Goal: Navigation & Orientation: Find specific page/section

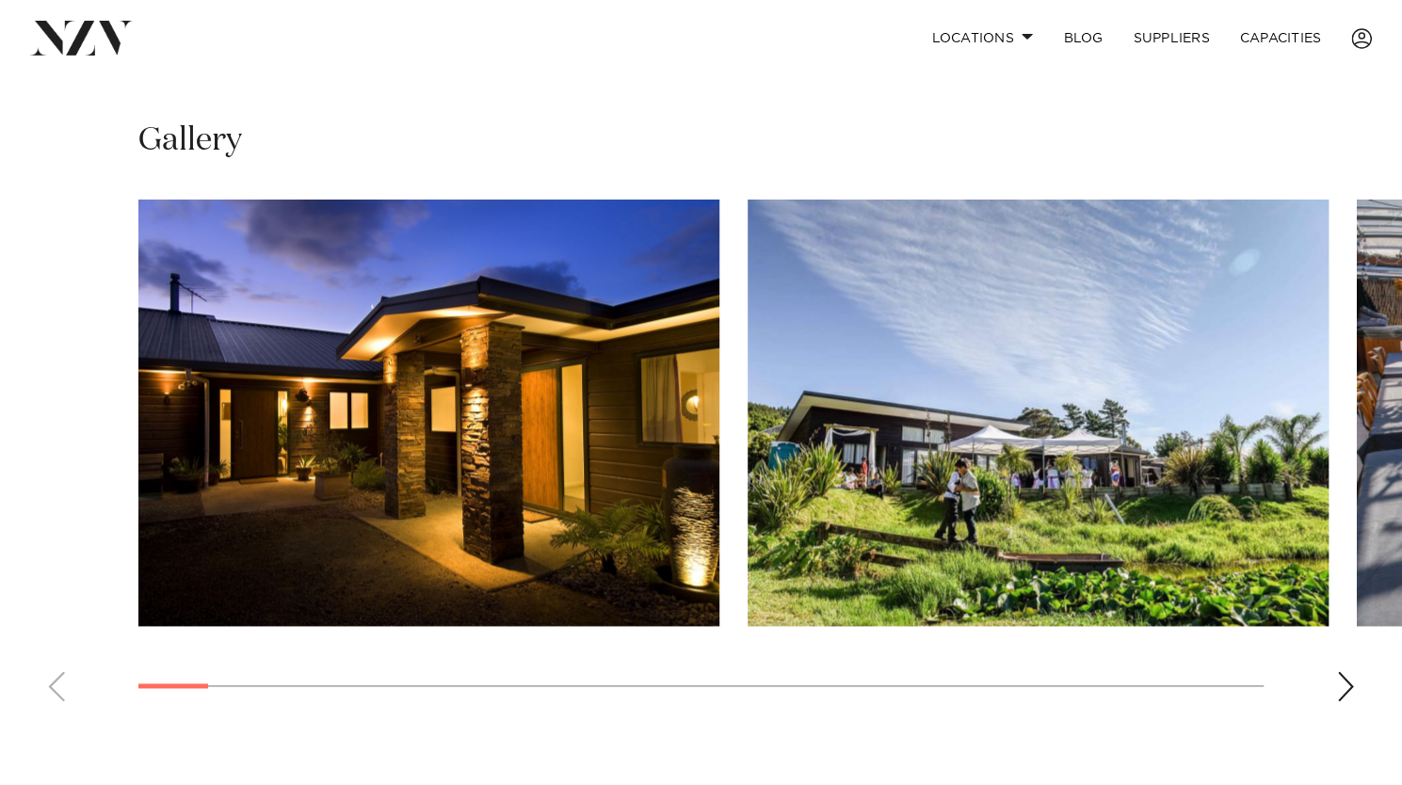
scroll to position [1195, 0]
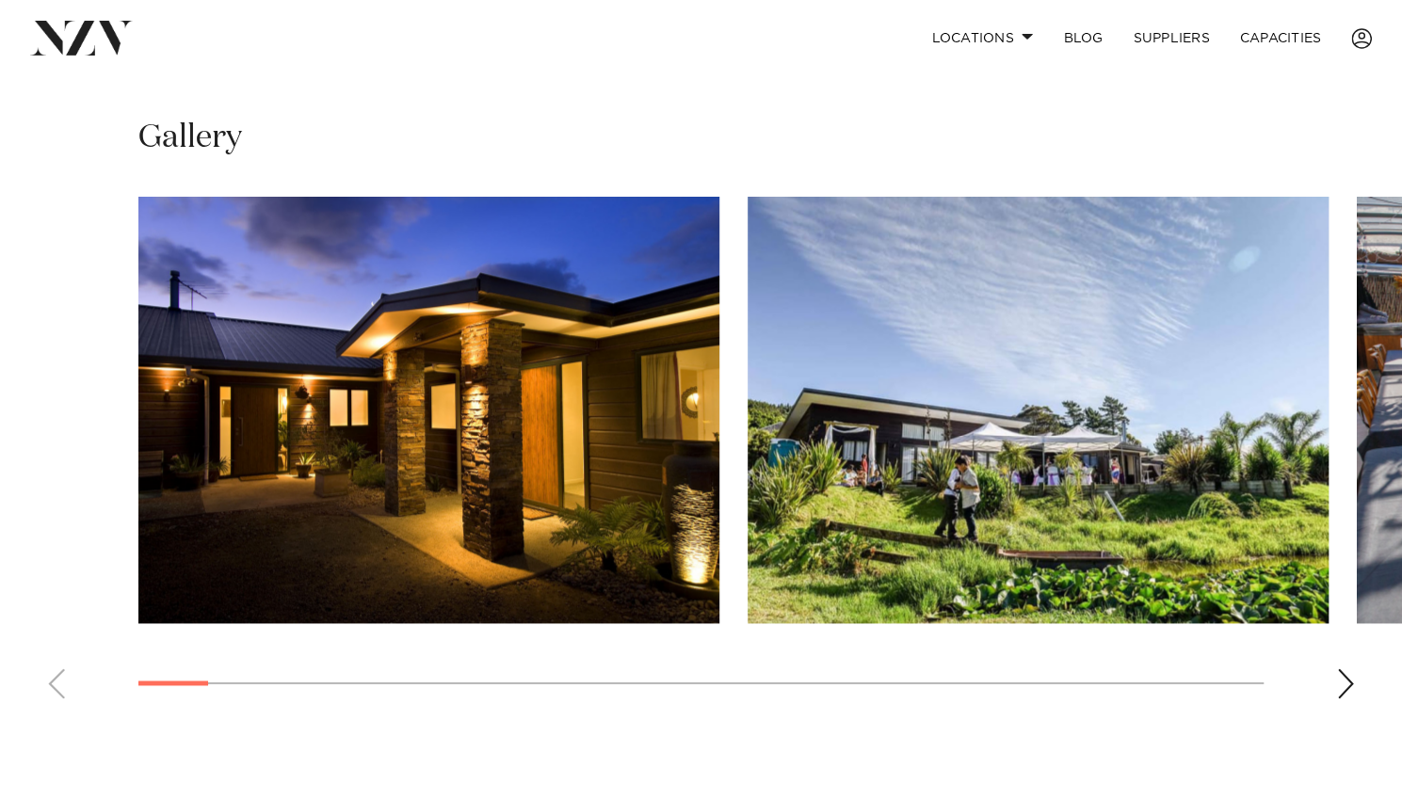
click at [1340, 677] on div "Next slide" at bounding box center [1345, 683] width 19 height 30
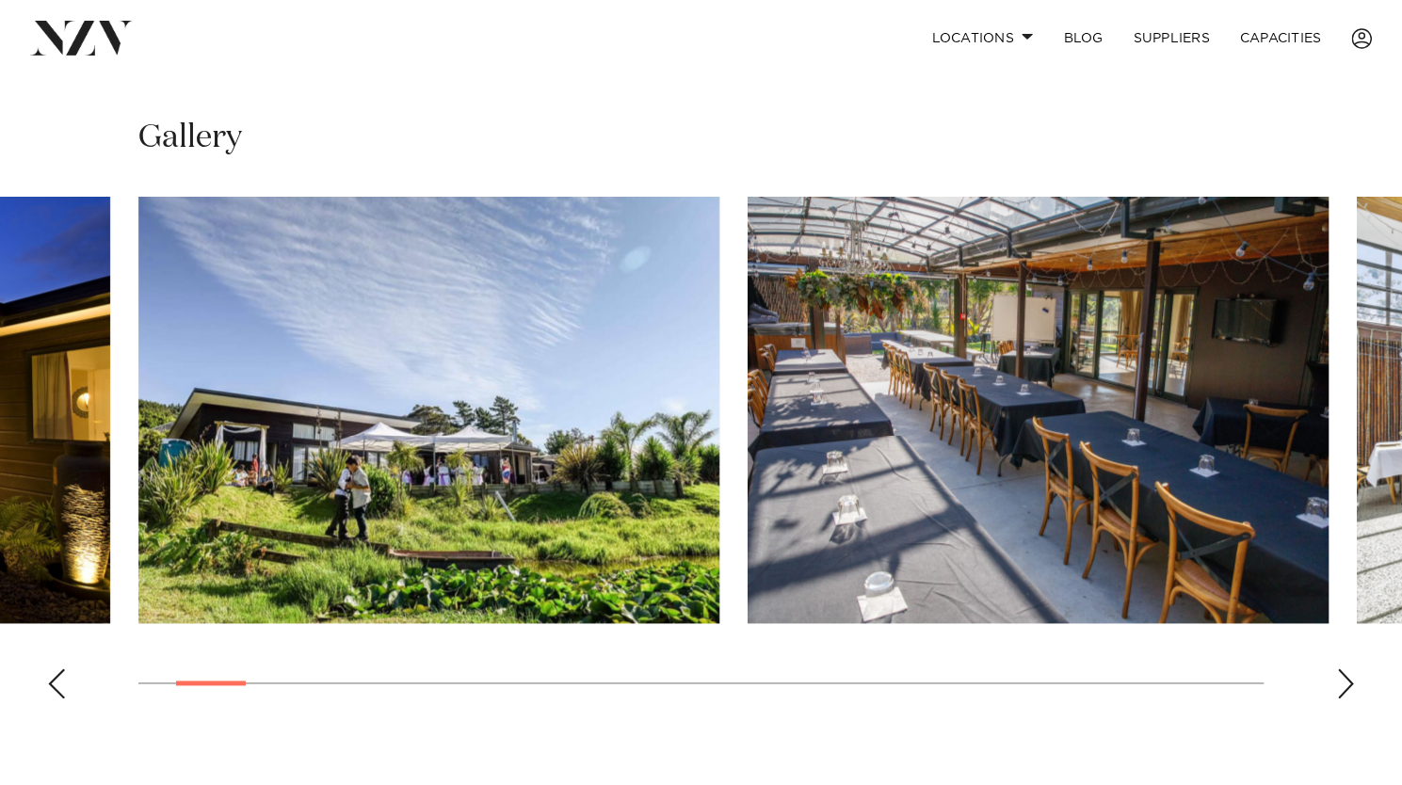
click at [1340, 677] on div "Next slide" at bounding box center [1345, 683] width 19 height 30
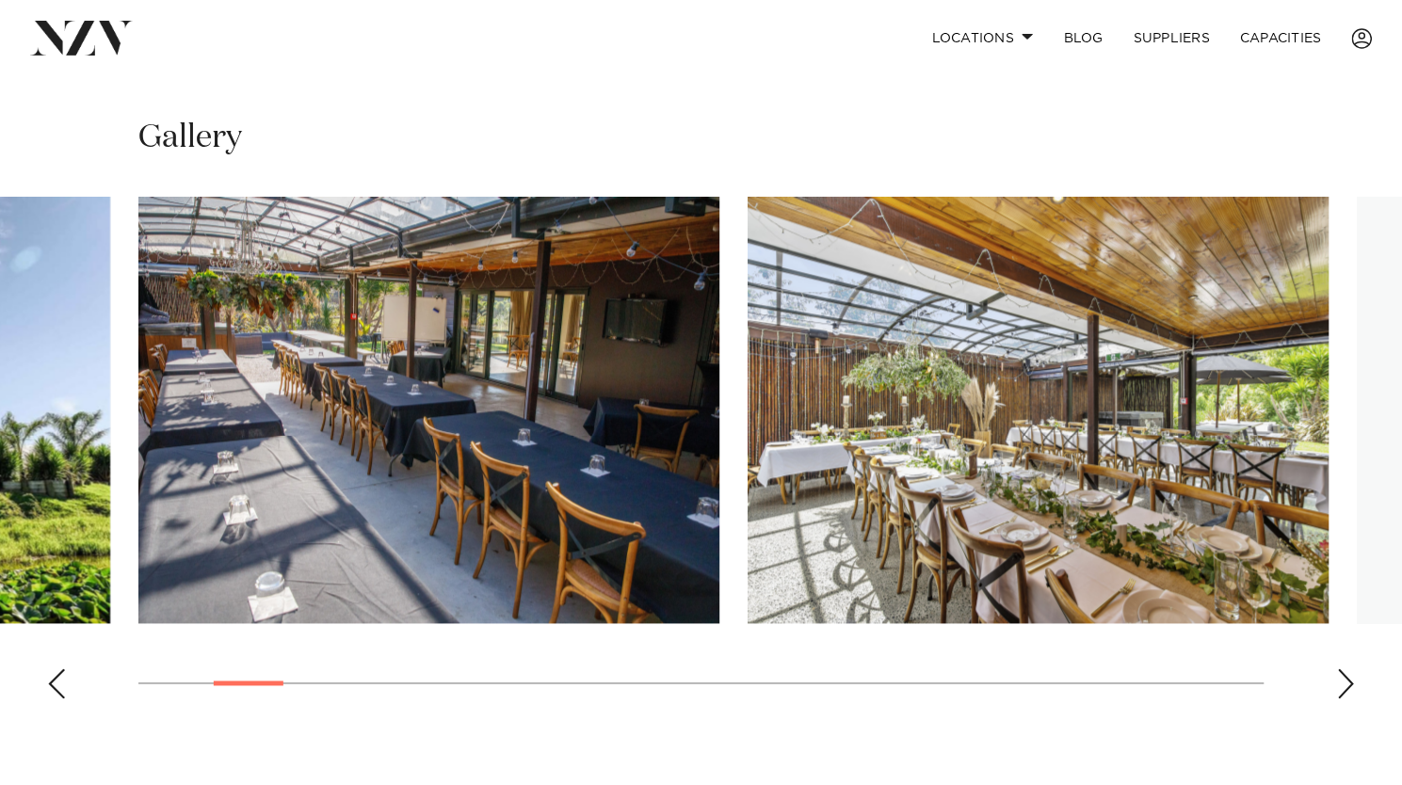
click at [1340, 677] on div "Next slide" at bounding box center [1345, 683] width 19 height 30
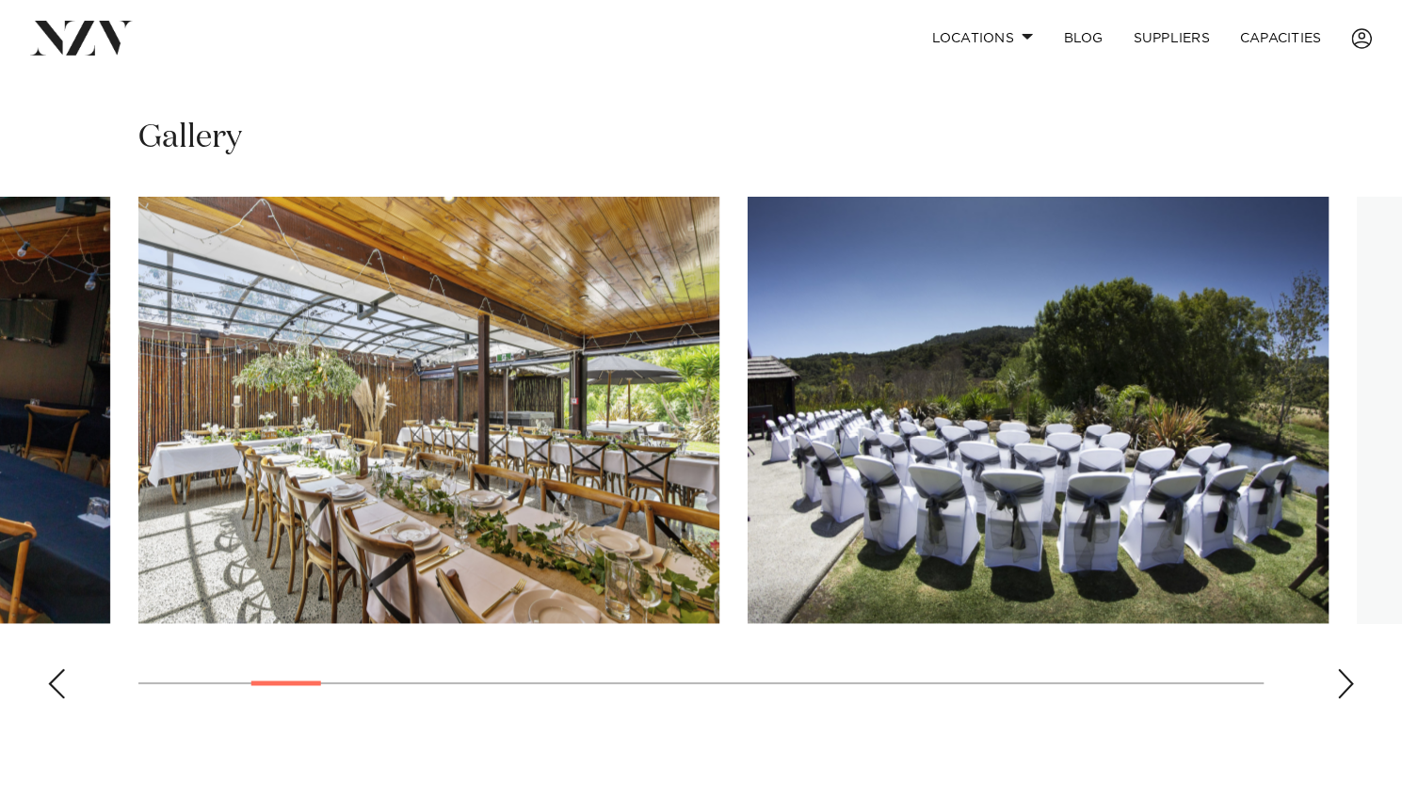
click at [1340, 677] on div "Next slide" at bounding box center [1345, 683] width 19 height 30
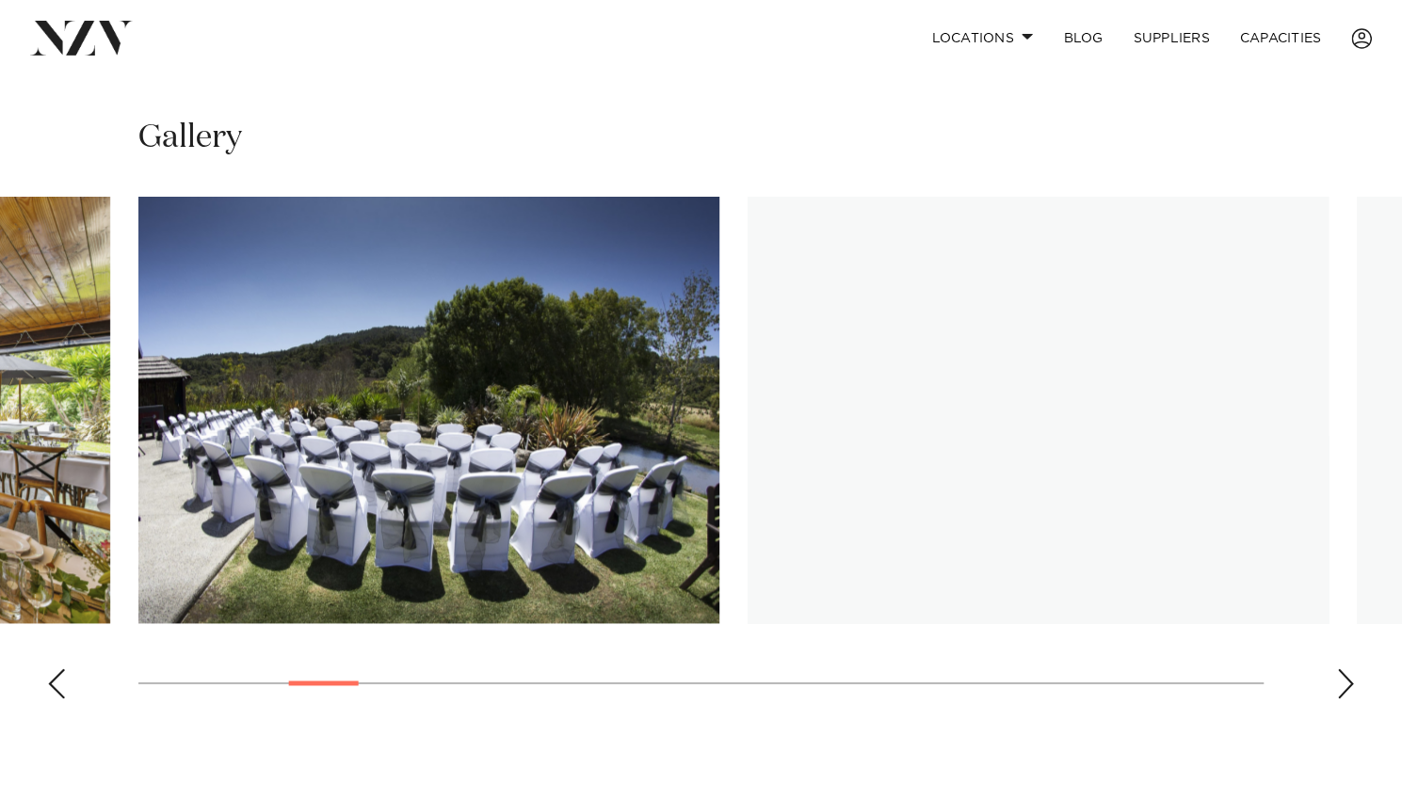
click at [1340, 677] on div "Next slide" at bounding box center [1345, 683] width 19 height 30
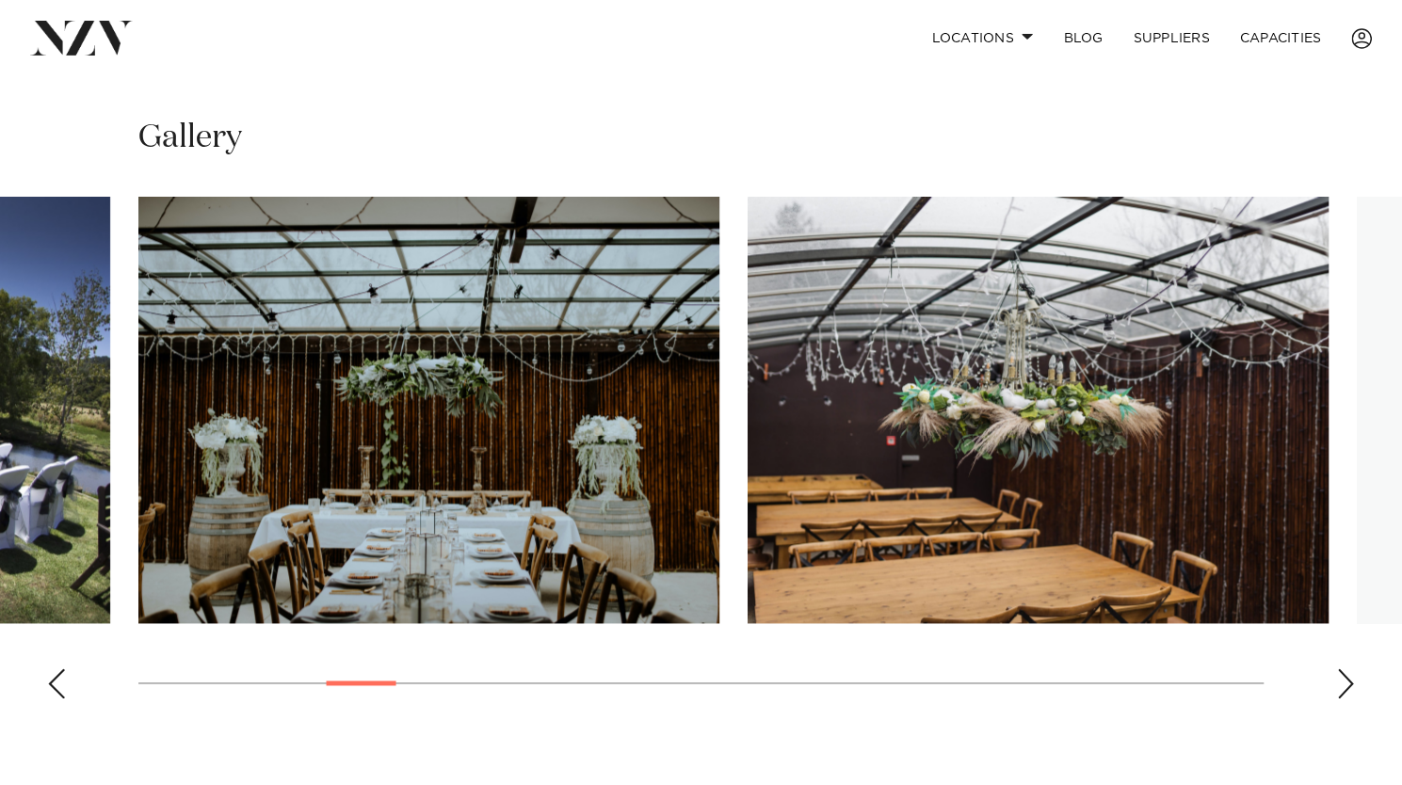
click at [1340, 677] on div "Next slide" at bounding box center [1345, 683] width 19 height 30
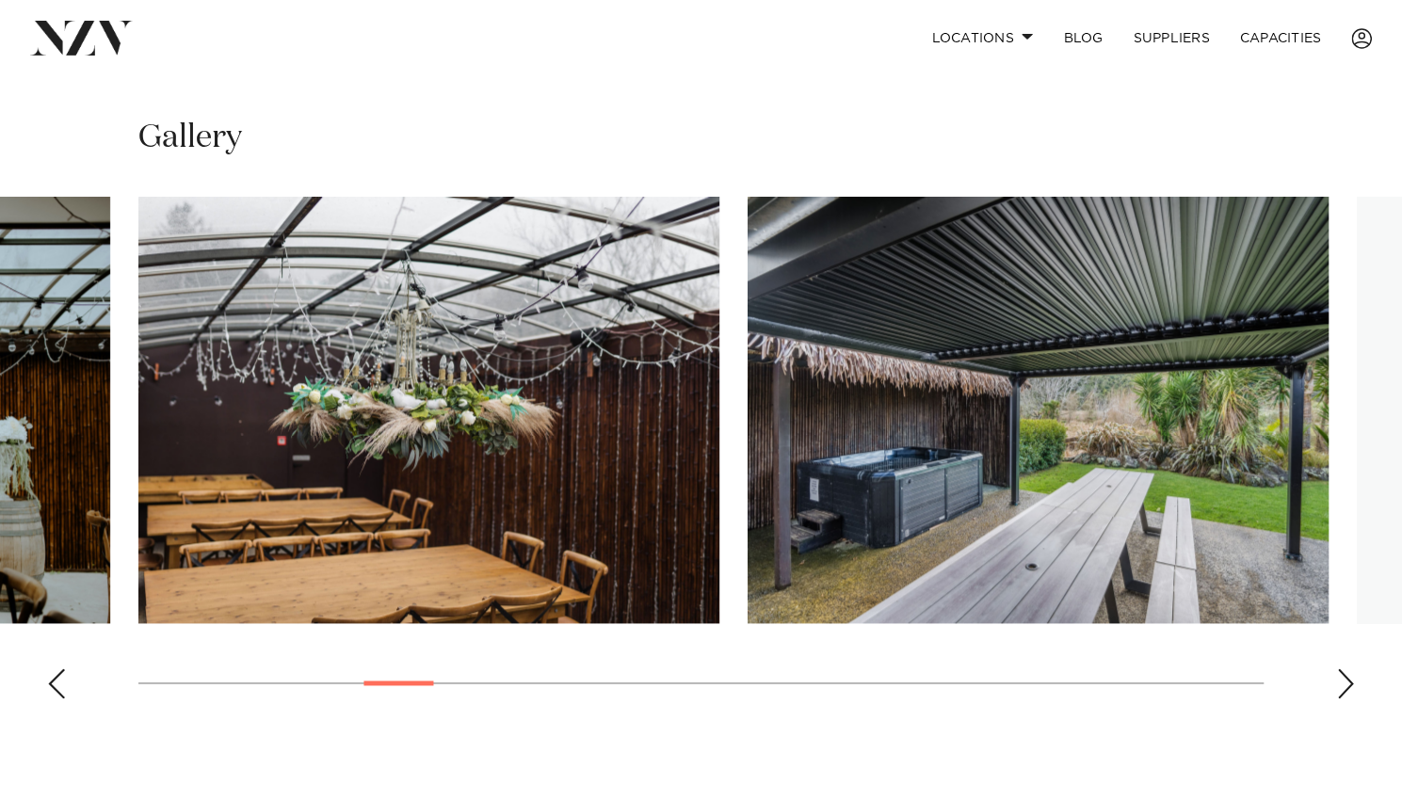
click at [1340, 677] on div "Next slide" at bounding box center [1345, 683] width 19 height 30
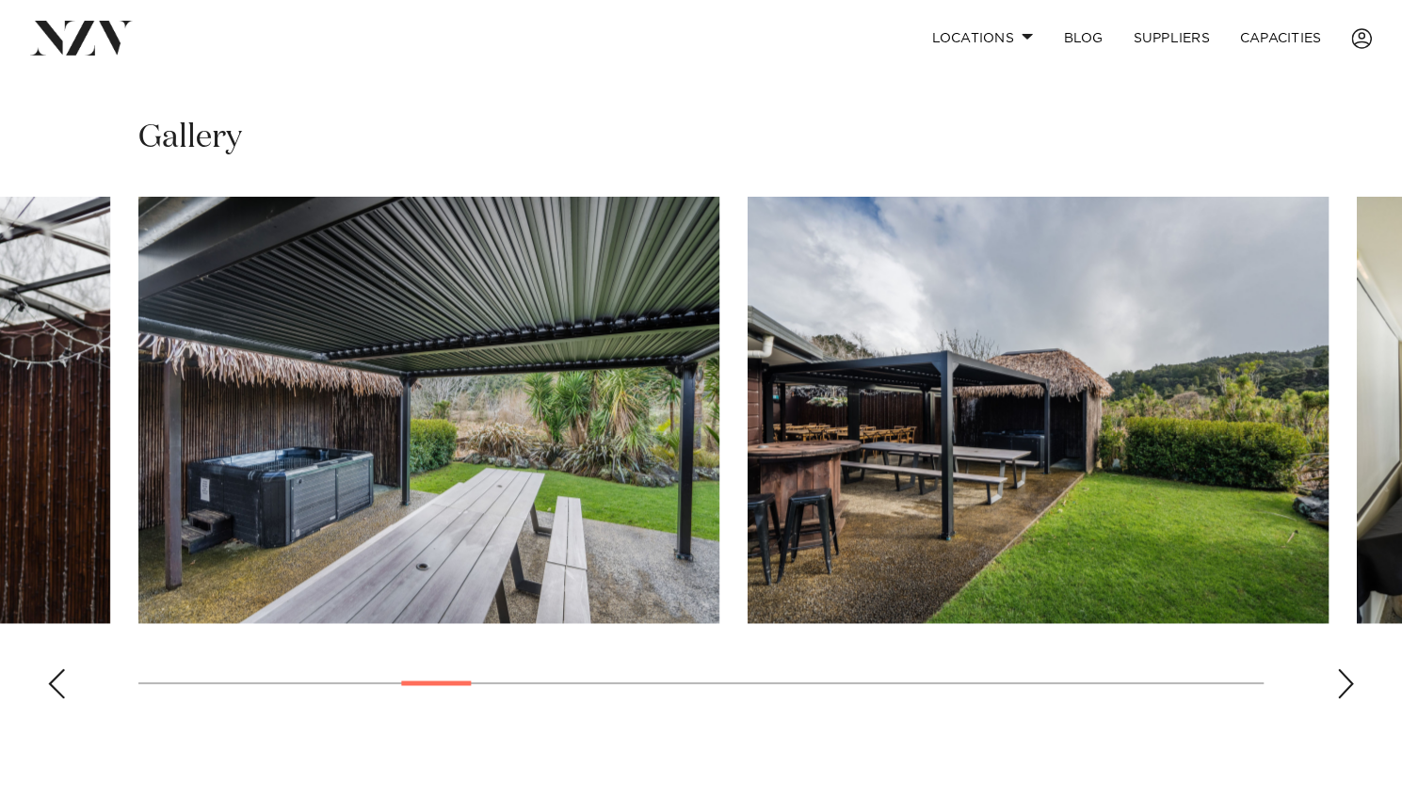
click at [1340, 677] on div "Next slide" at bounding box center [1345, 683] width 19 height 30
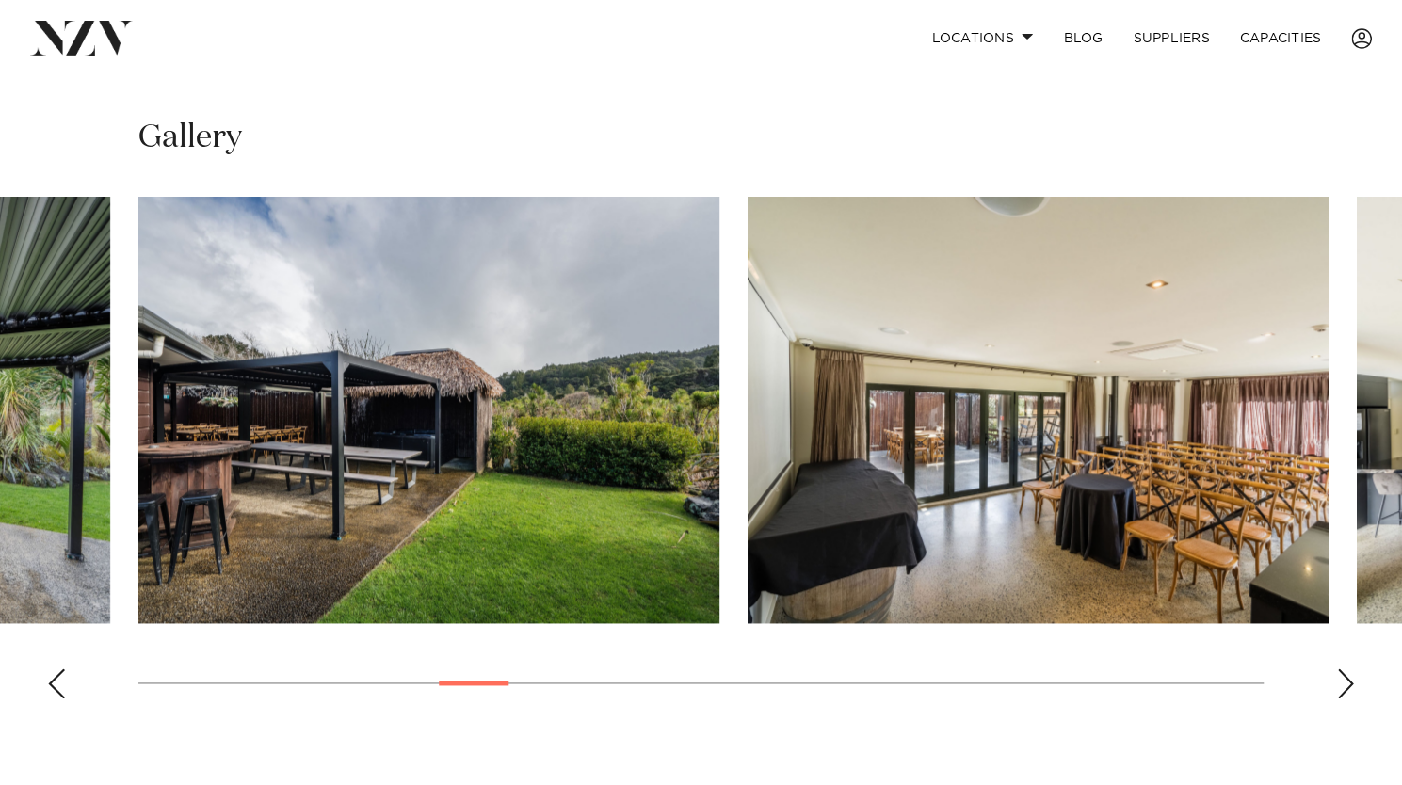
click at [1340, 677] on div "Next slide" at bounding box center [1345, 683] width 19 height 30
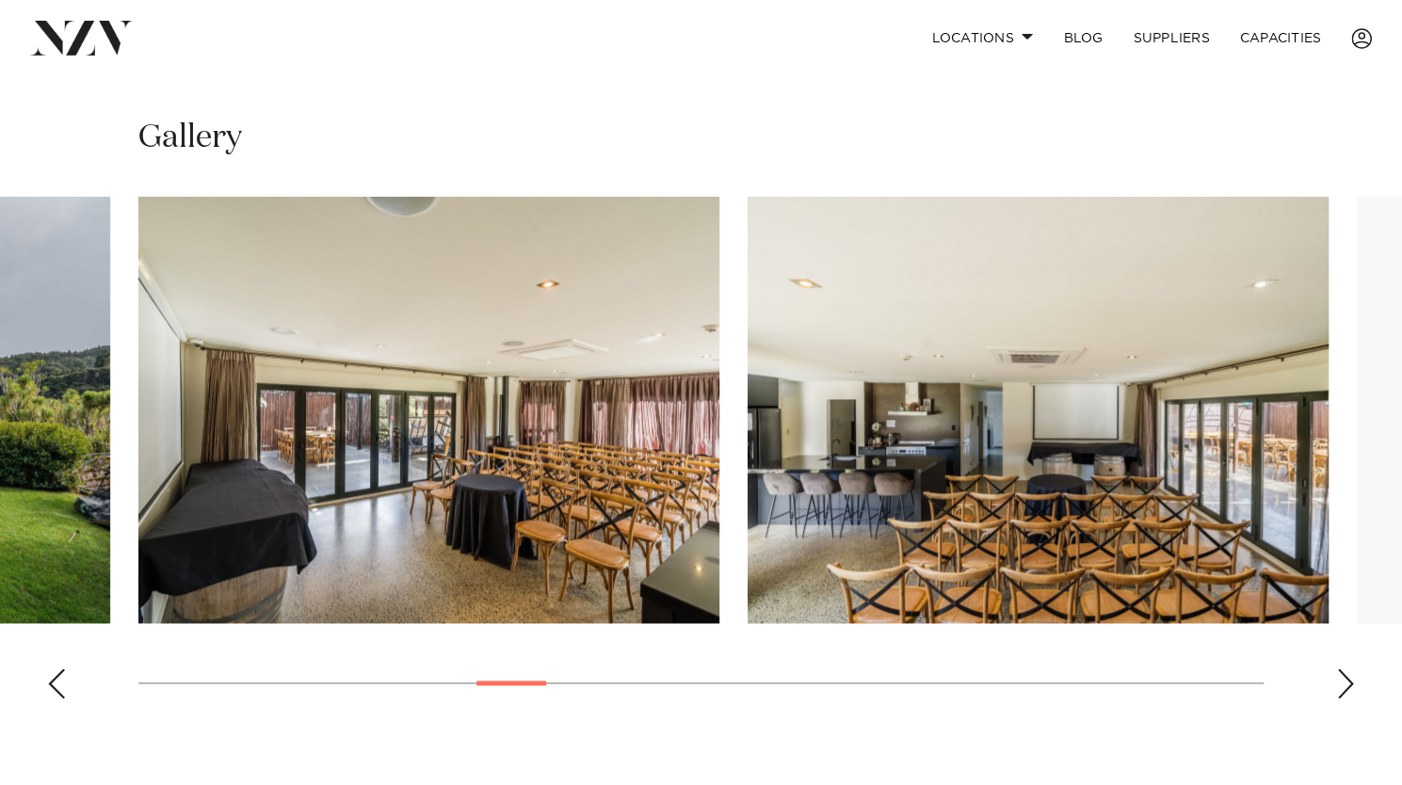
click at [1340, 677] on div "Next slide" at bounding box center [1345, 683] width 19 height 30
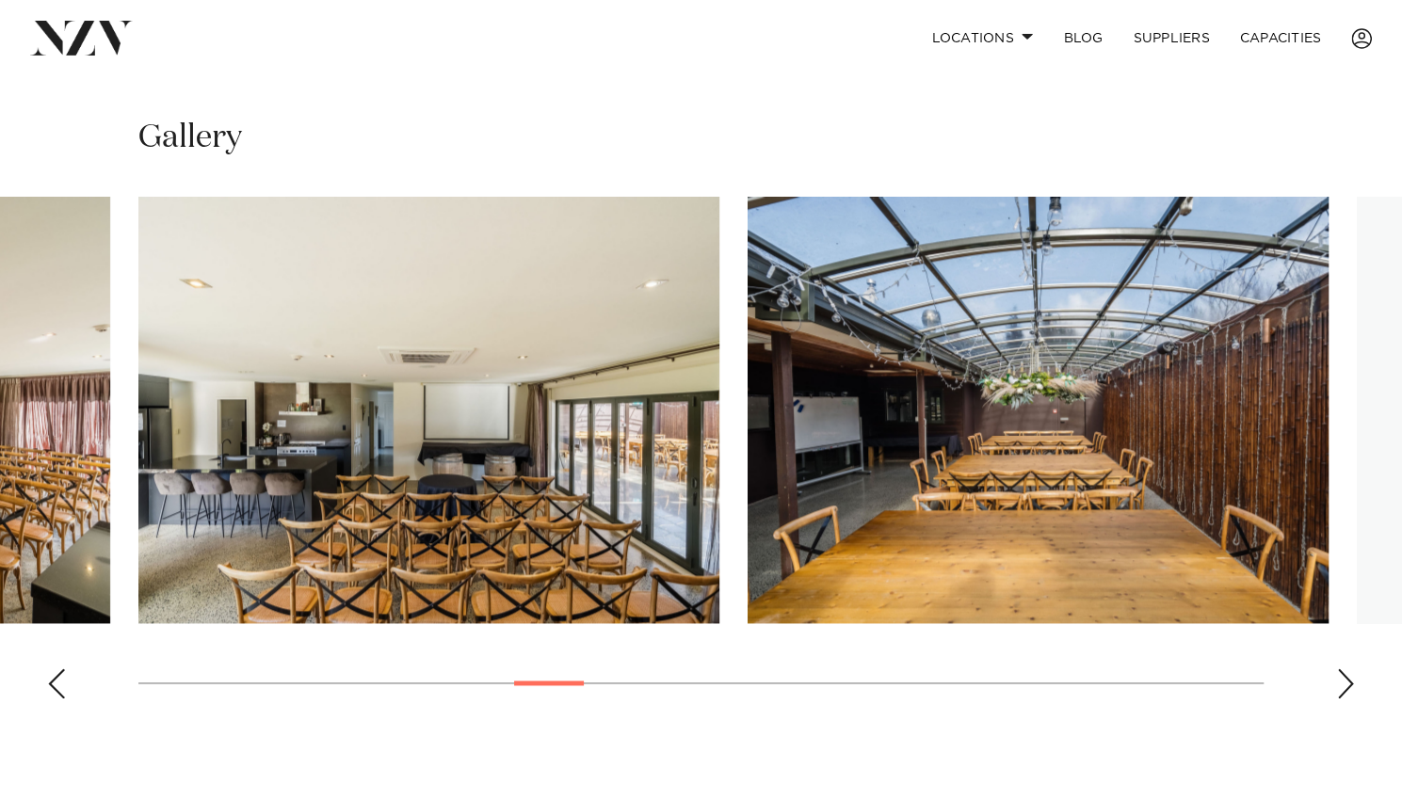
click at [1340, 677] on div "Next slide" at bounding box center [1345, 683] width 19 height 30
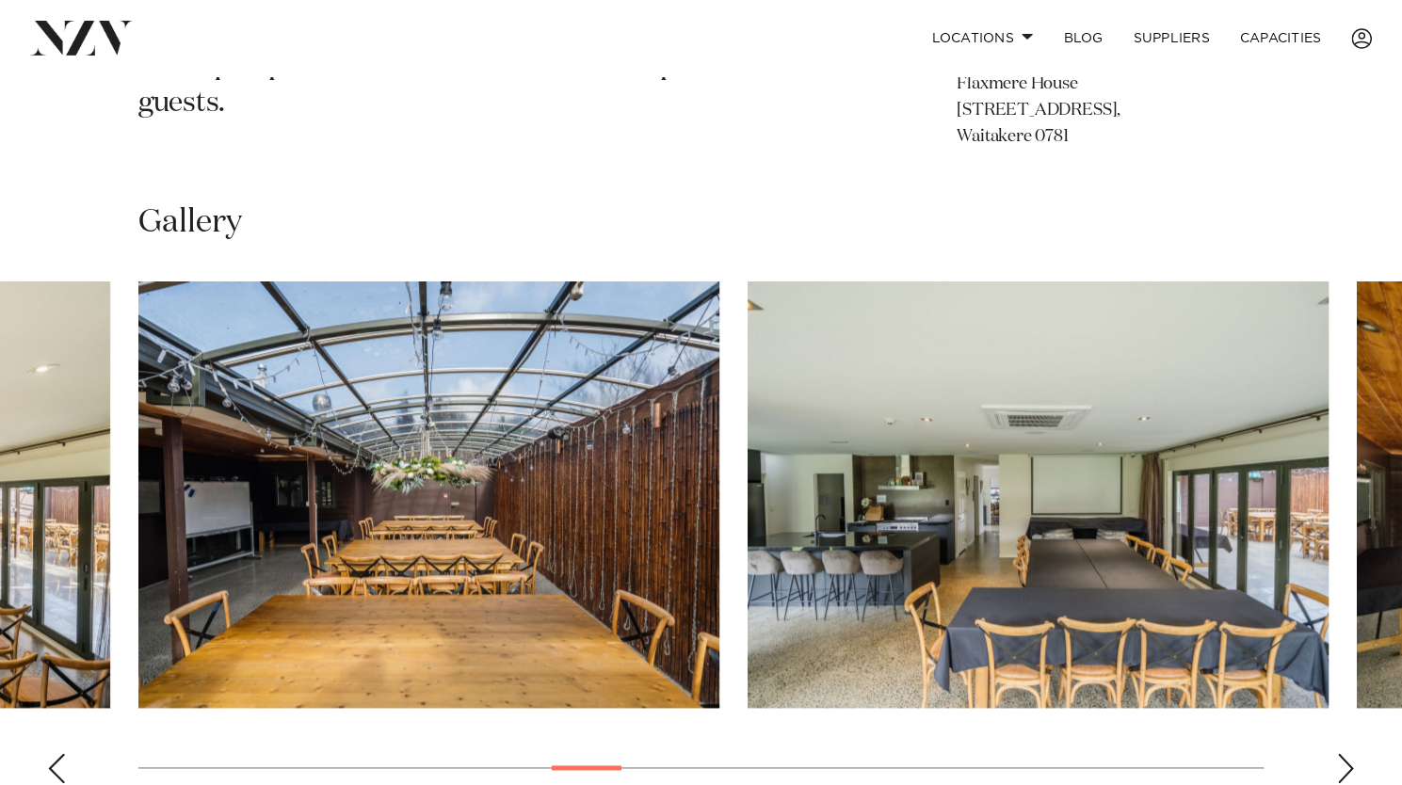
scroll to position [1182, 0]
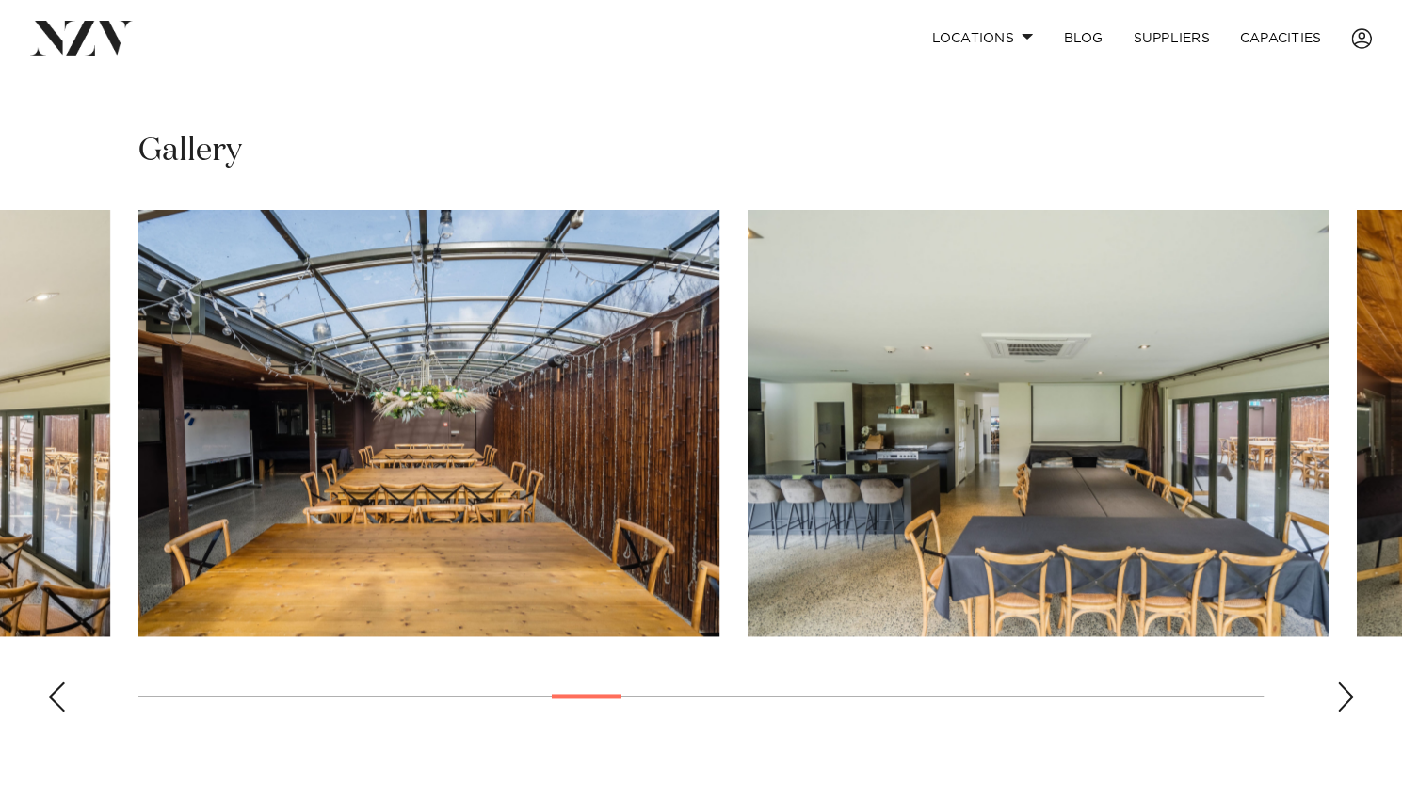
click at [1339, 693] on div "Next slide" at bounding box center [1345, 697] width 19 height 30
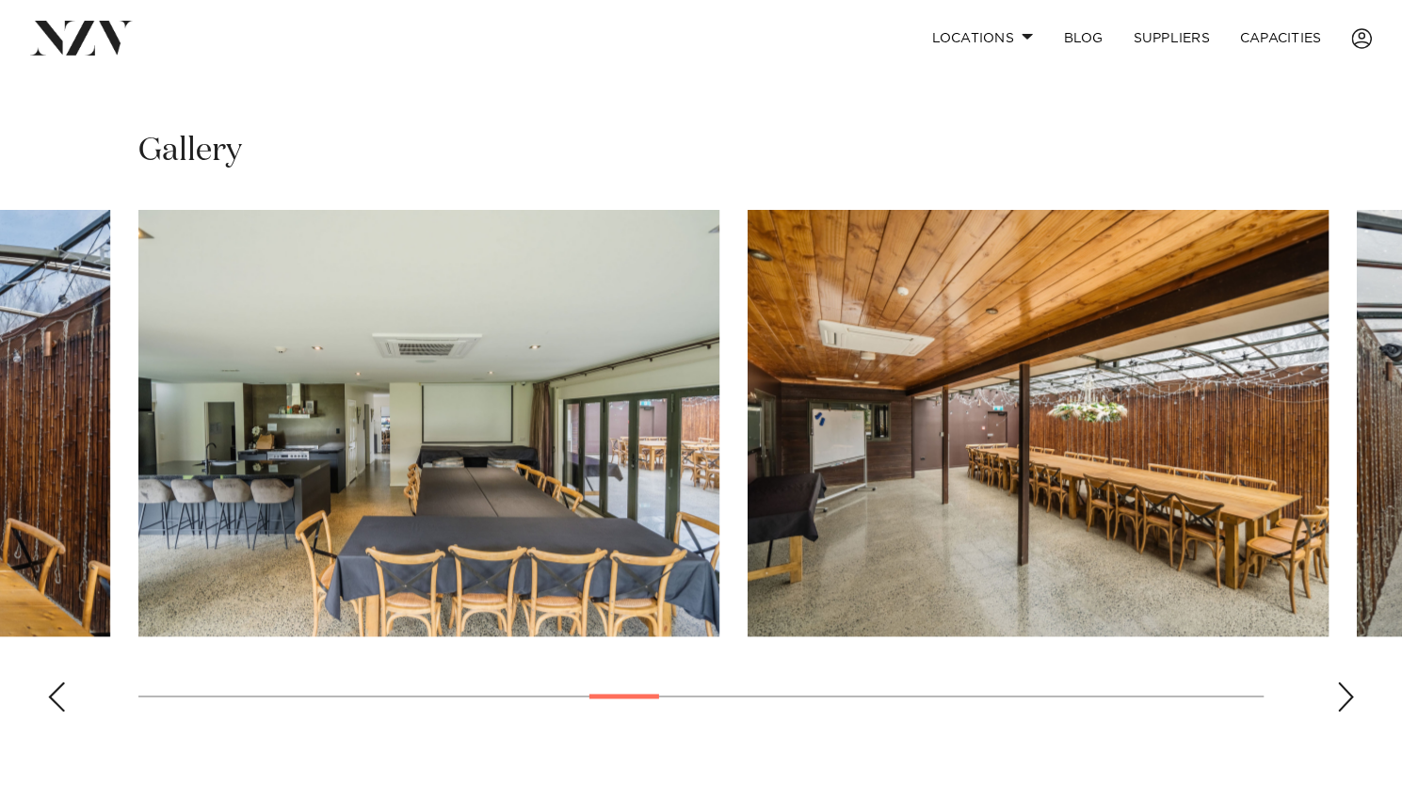
click at [1339, 693] on div "Next slide" at bounding box center [1345, 697] width 19 height 30
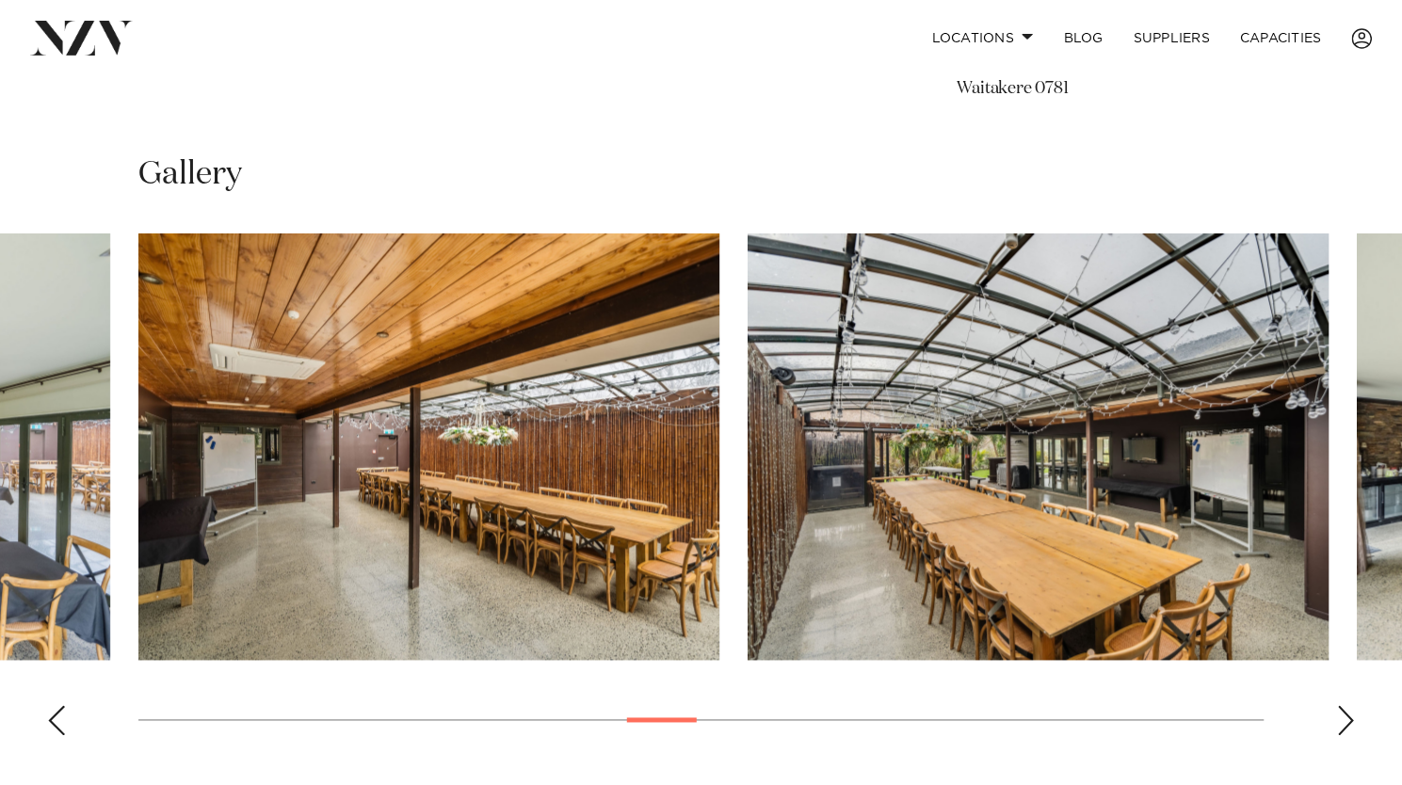
click at [1353, 715] on div "Next slide" at bounding box center [1345, 720] width 19 height 30
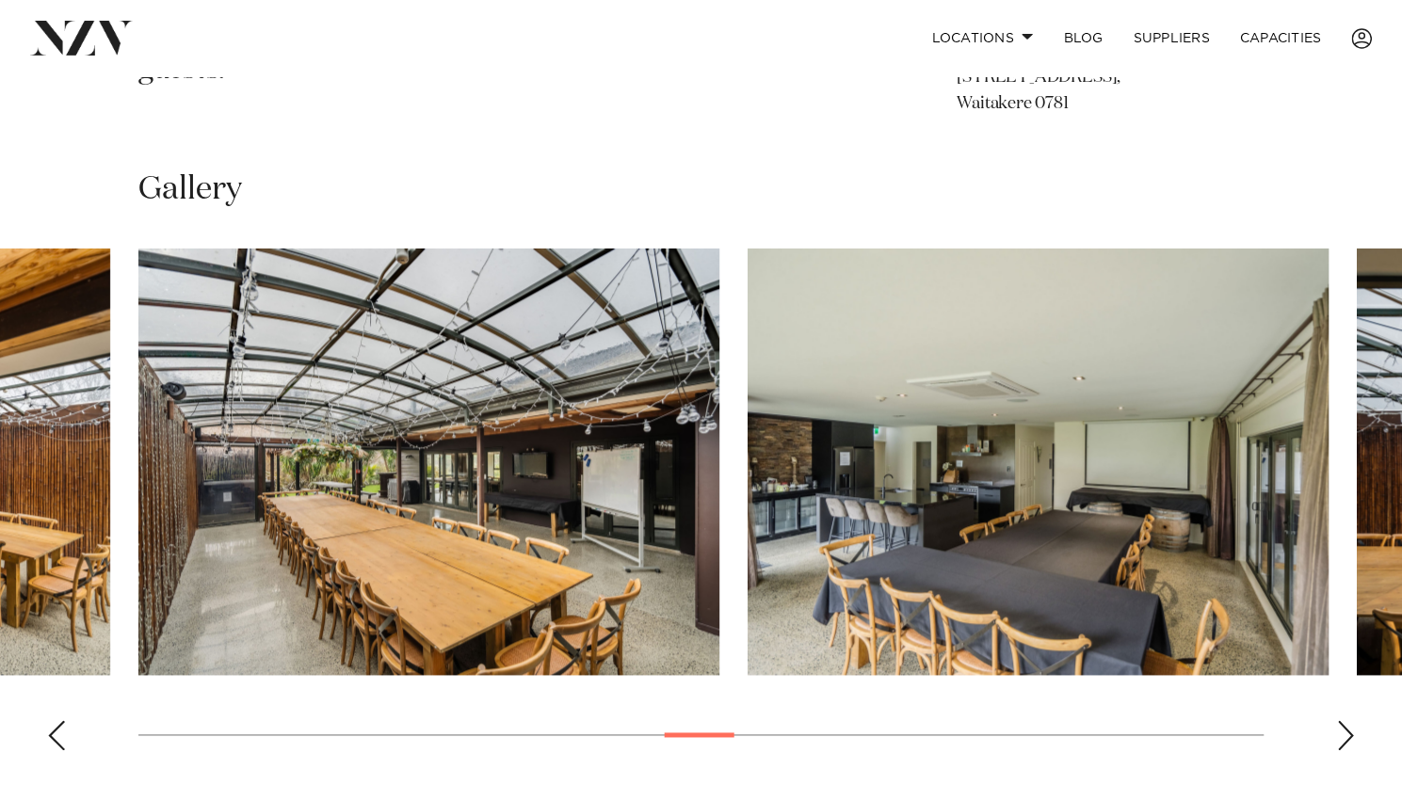
scroll to position [1134, 0]
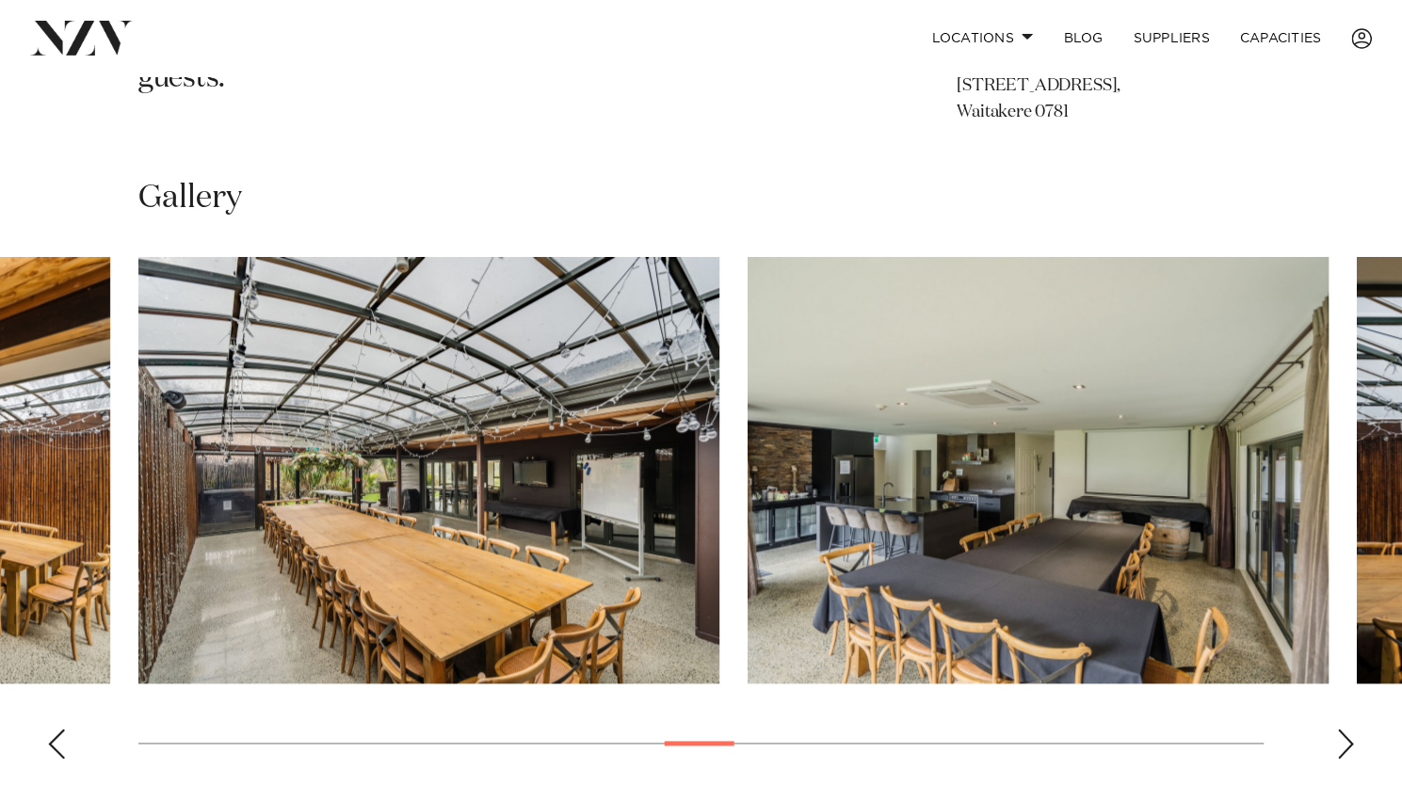
click at [1353, 715] on swiper-container at bounding box center [701, 515] width 1402 height 517
click at [1267, 29] on link "Capacities" at bounding box center [1281, 38] width 112 height 40
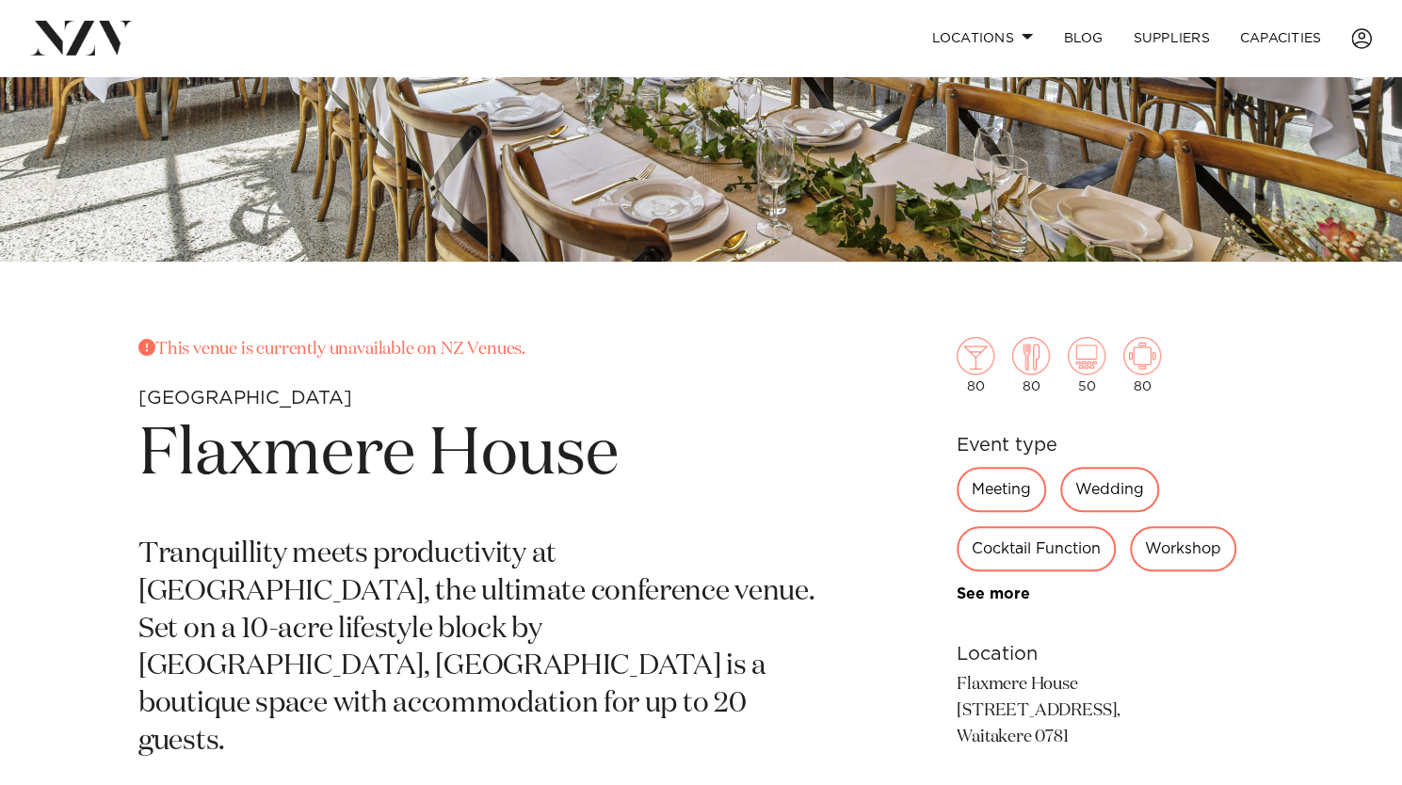
scroll to position [393, 0]
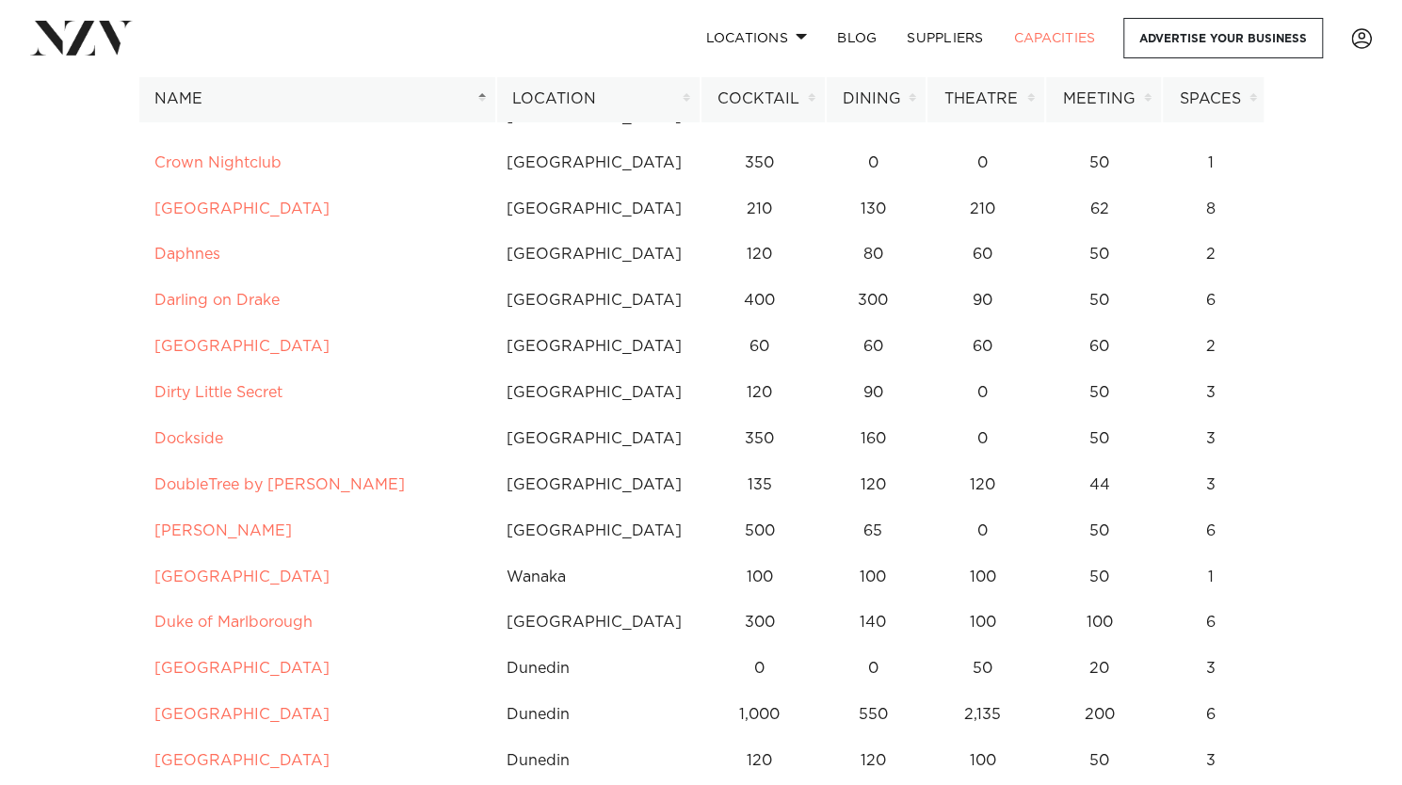
scroll to position [2424, 0]
